Goal: Task Accomplishment & Management: Manage account settings

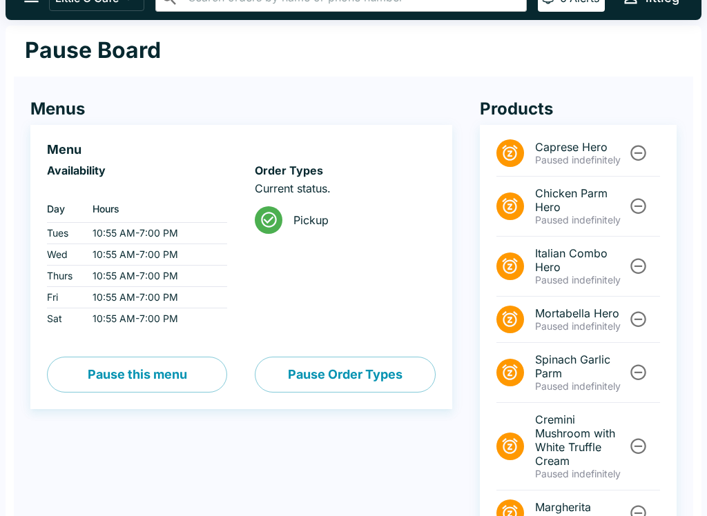
scroll to position [23, 0]
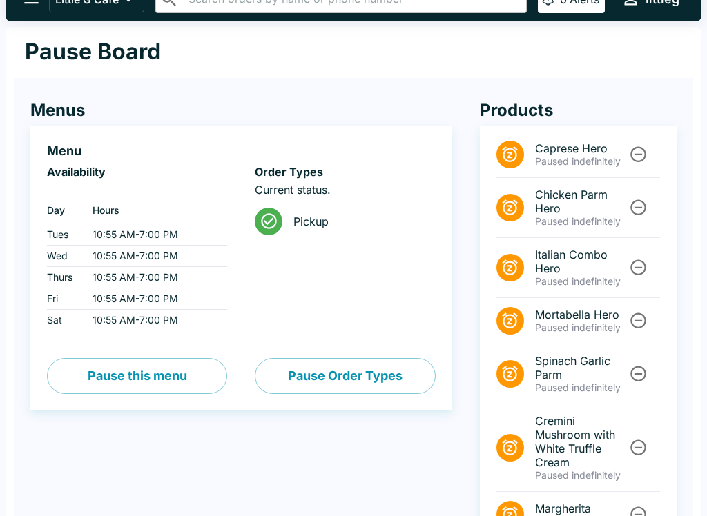
click at [645, 161] on icon "Unpause" at bounding box center [638, 154] width 19 height 19
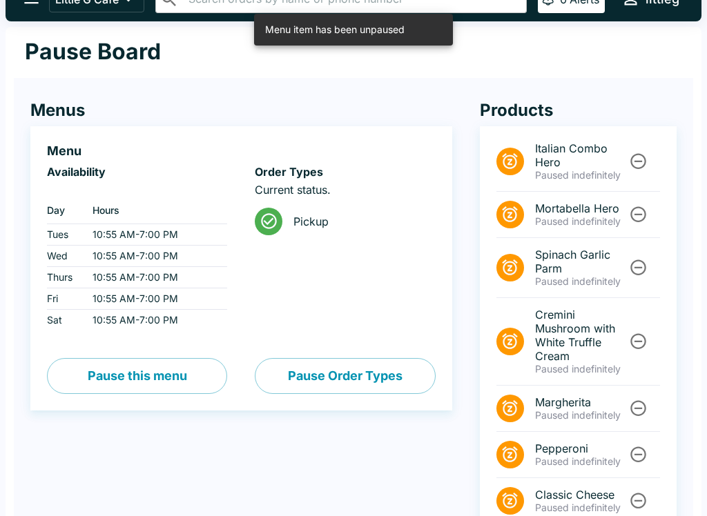
click at [632, 160] on icon "Unpause" at bounding box center [638, 161] width 19 height 19
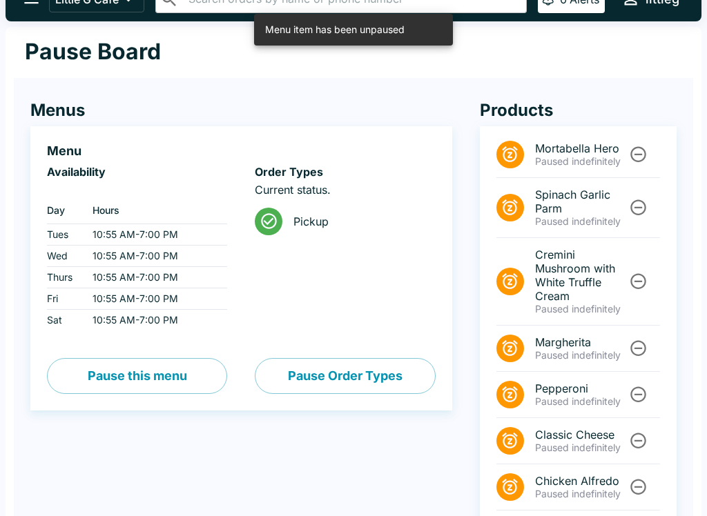
click at [640, 159] on icon "Unpause" at bounding box center [638, 154] width 19 height 19
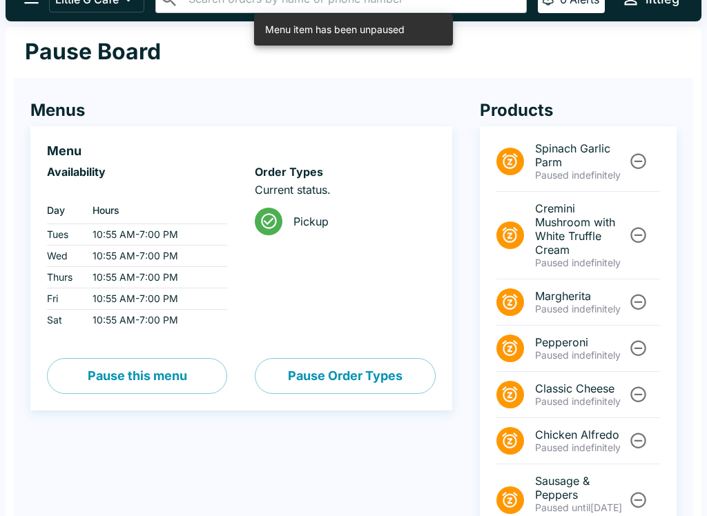
click at [640, 155] on icon "Unpause" at bounding box center [638, 162] width 16 height 16
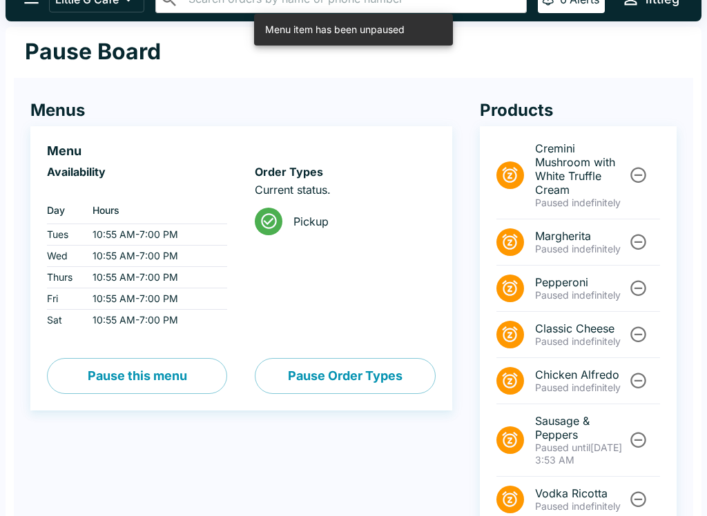
click at [640, 159] on li "Cremini Mushroom with White Truffle Cream Paused indefinitely" at bounding box center [578, 176] width 164 height 88
click at [638, 177] on icon "Unpause" at bounding box center [638, 175] width 19 height 19
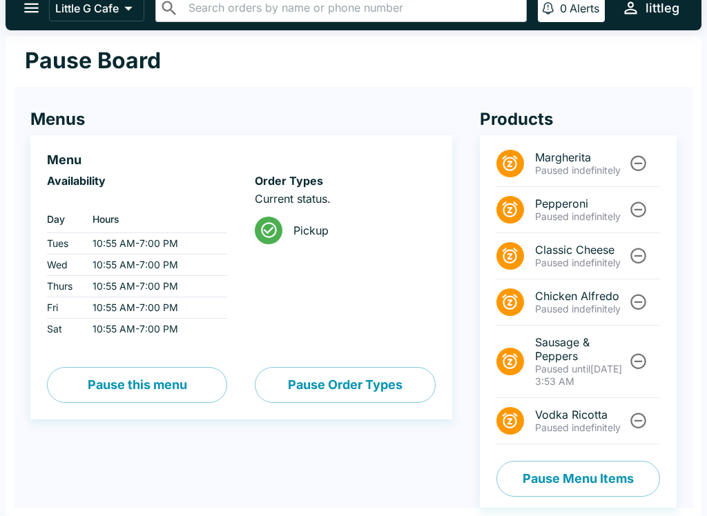
click at [631, 175] on button "Unpause" at bounding box center [638, 163] width 26 height 26
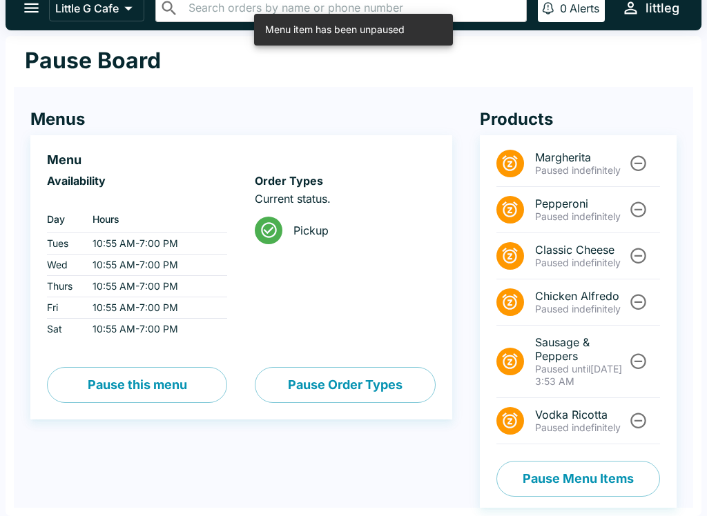
scroll to position [0, 0]
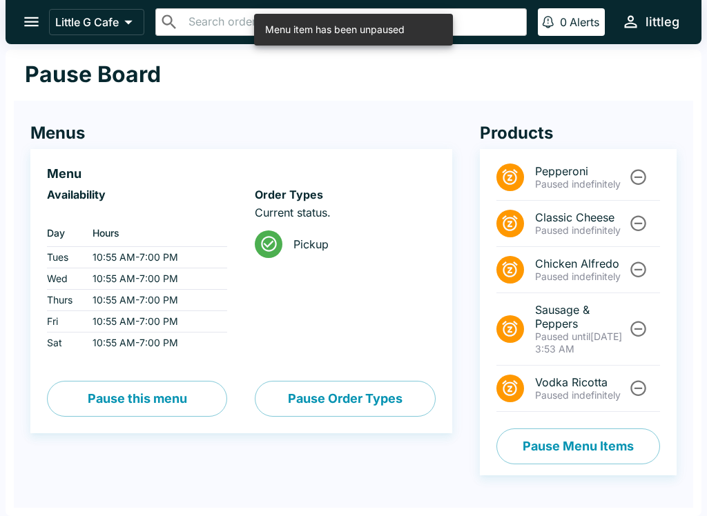
click at [640, 177] on icon "Unpause" at bounding box center [638, 177] width 19 height 19
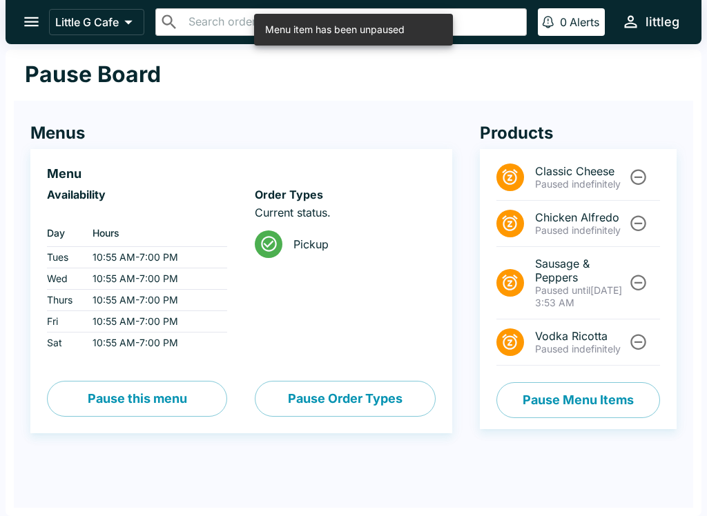
click at [641, 182] on icon "Unpause" at bounding box center [638, 177] width 19 height 19
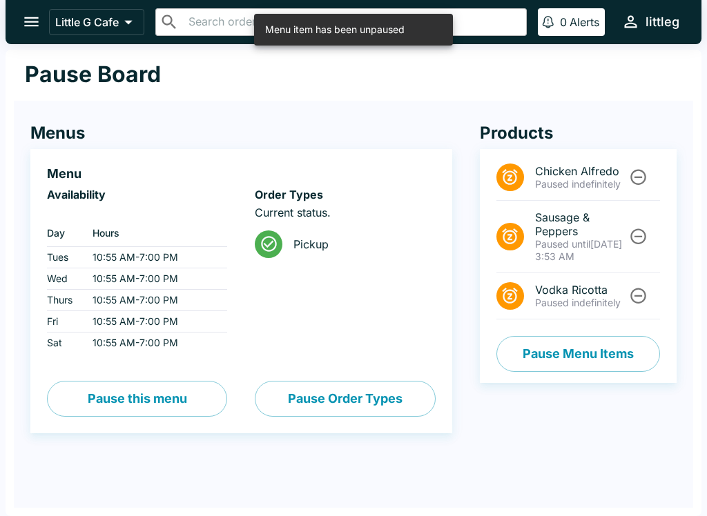
click at [643, 173] on icon "Unpause" at bounding box center [638, 178] width 16 height 16
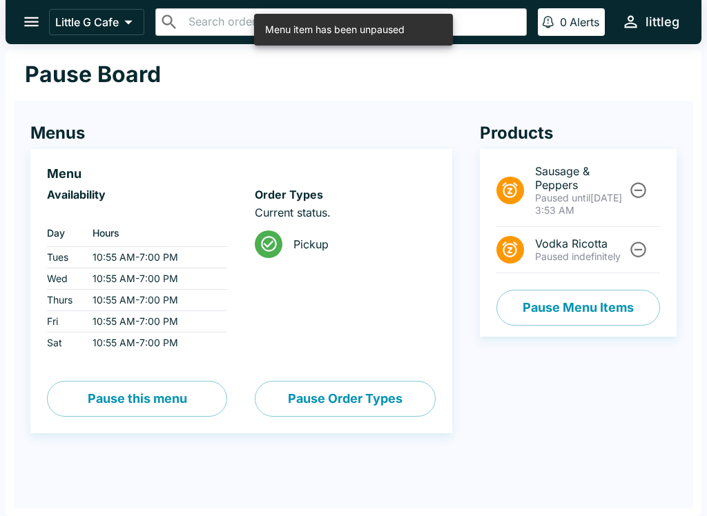
click at [651, 175] on li "Sausage & Peppers Paused until [DATE] 3:53 AM" at bounding box center [578, 191] width 164 height 72
click at [639, 189] on icon "Unpause" at bounding box center [638, 190] width 19 height 19
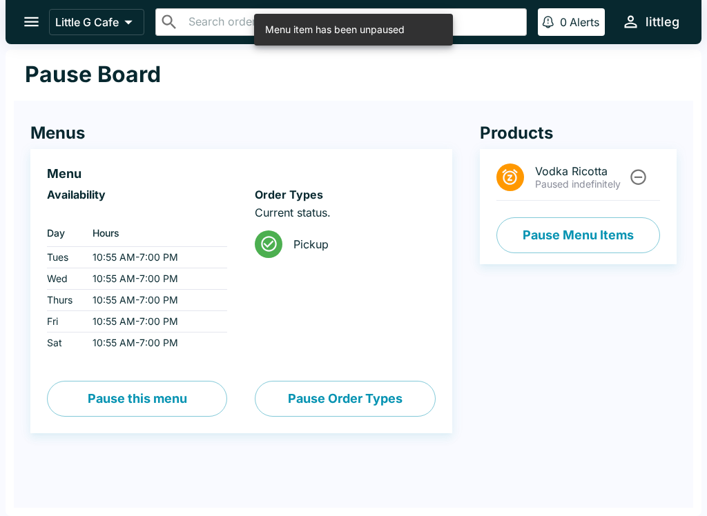
click at [640, 177] on icon "Unpause" at bounding box center [638, 178] width 16 height 16
